Goal: Task Accomplishment & Management: Manage account settings

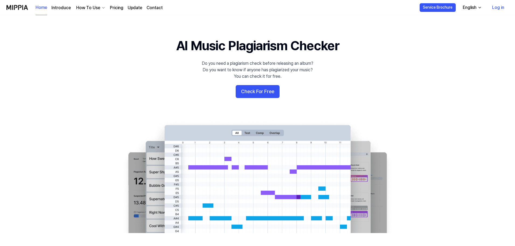
click at [113, 7] on link "Pricing" at bounding box center [116, 8] width 13 height 6
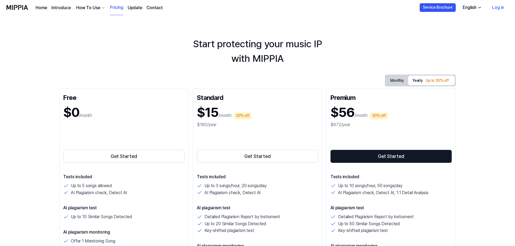
scroll to position [27, 0]
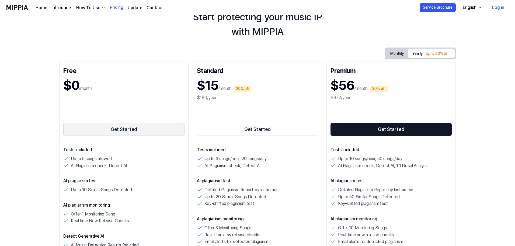
click at [126, 130] on button "Get Started" at bounding box center [123, 129] width 121 height 13
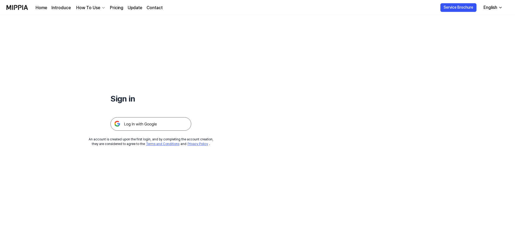
click at [140, 124] on img at bounding box center [151, 123] width 81 height 13
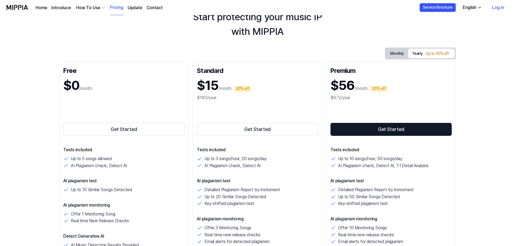
click at [497, 9] on link "Log in" at bounding box center [498, 7] width 21 height 15
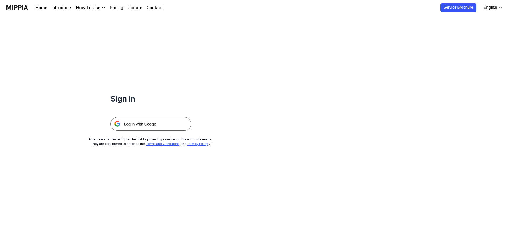
click at [125, 125] on img at bounding box center [151, 123] width 81 height 13
